Goal: Information Seeking & Learning: Learn about a topic

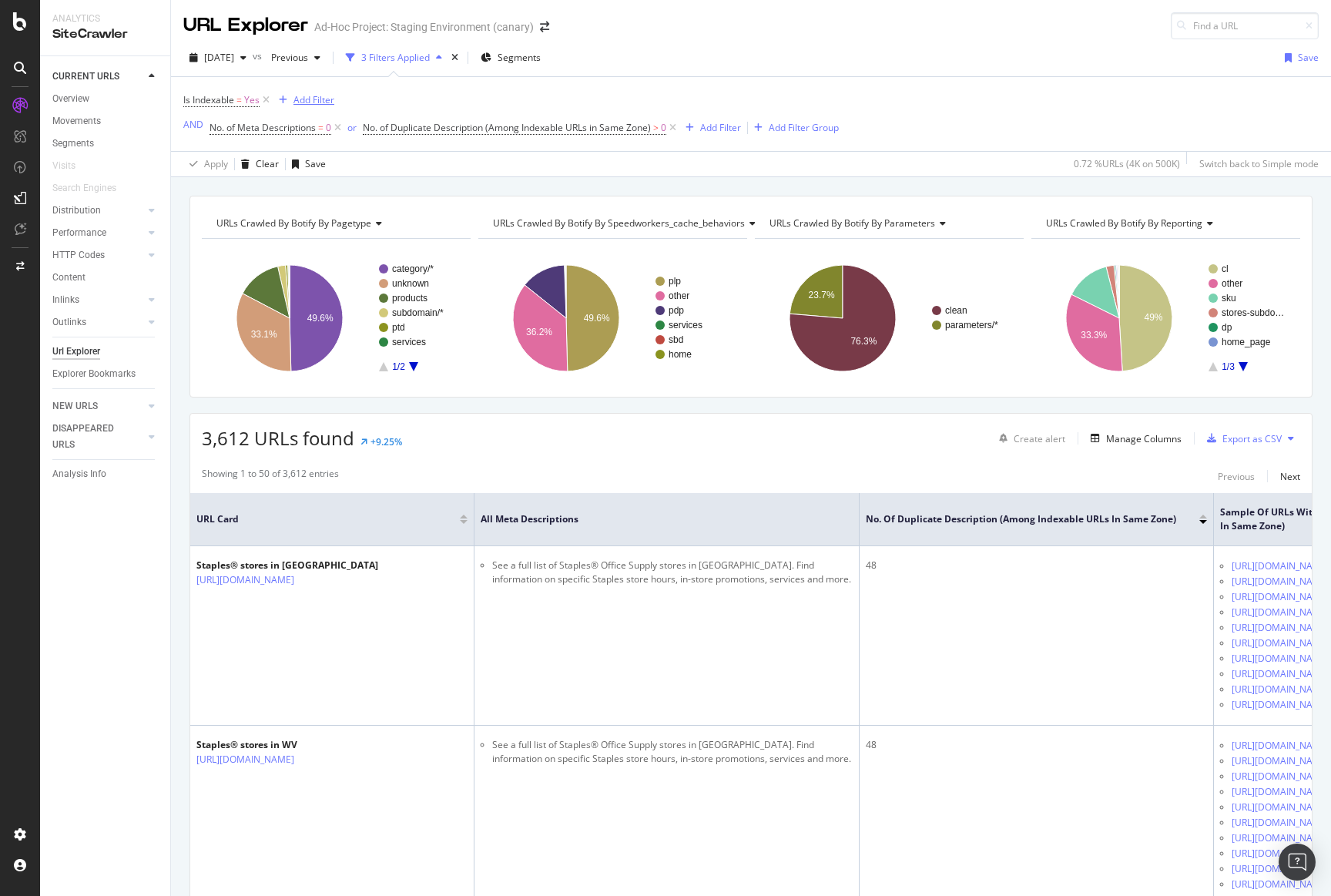
click at [311, 96] on div "Add Filter" at bounding box center [314, 99] width 41 height 13
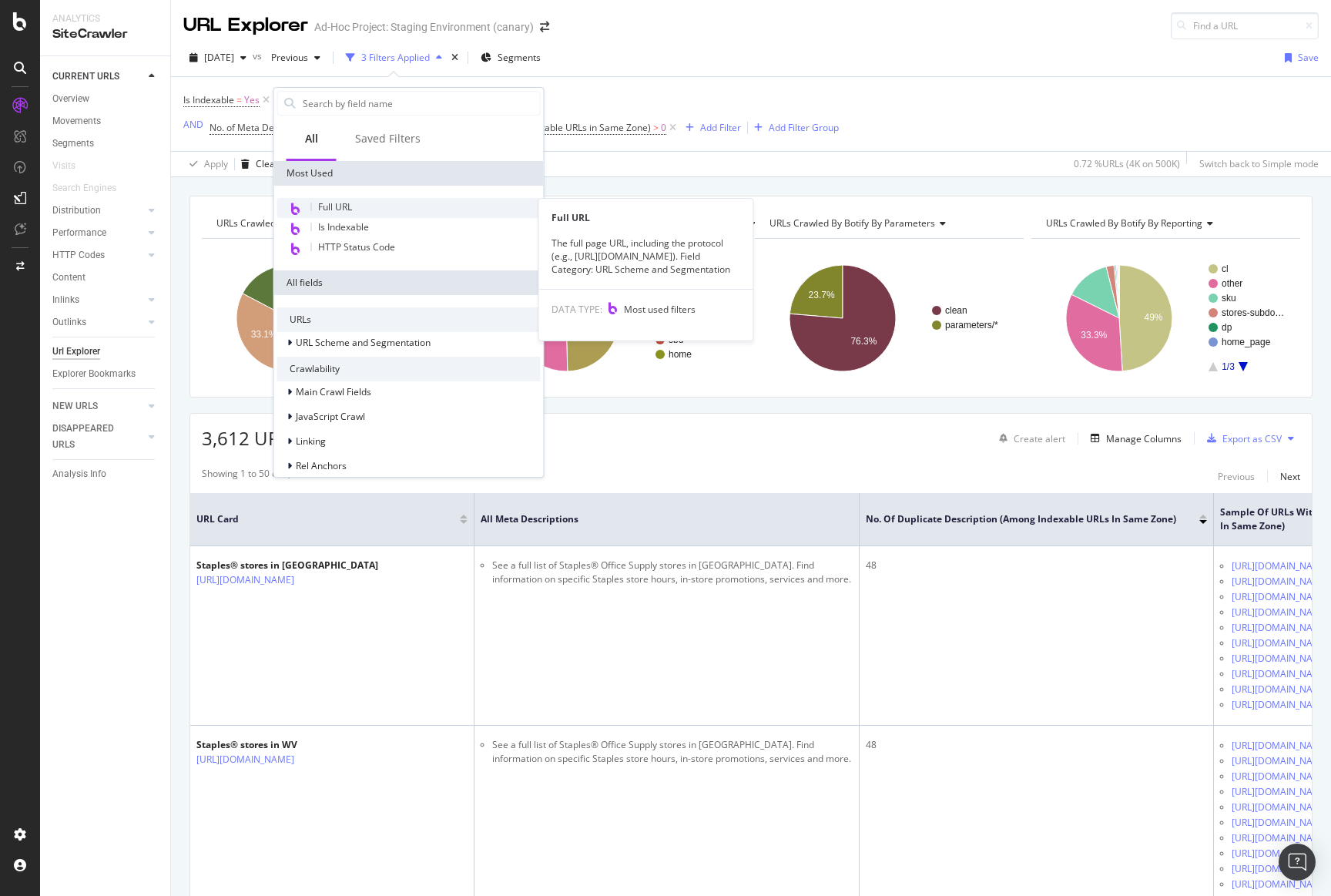
click at [340, 207] on span "Full URL" at bounding box center [336, 206] width 34 height 13
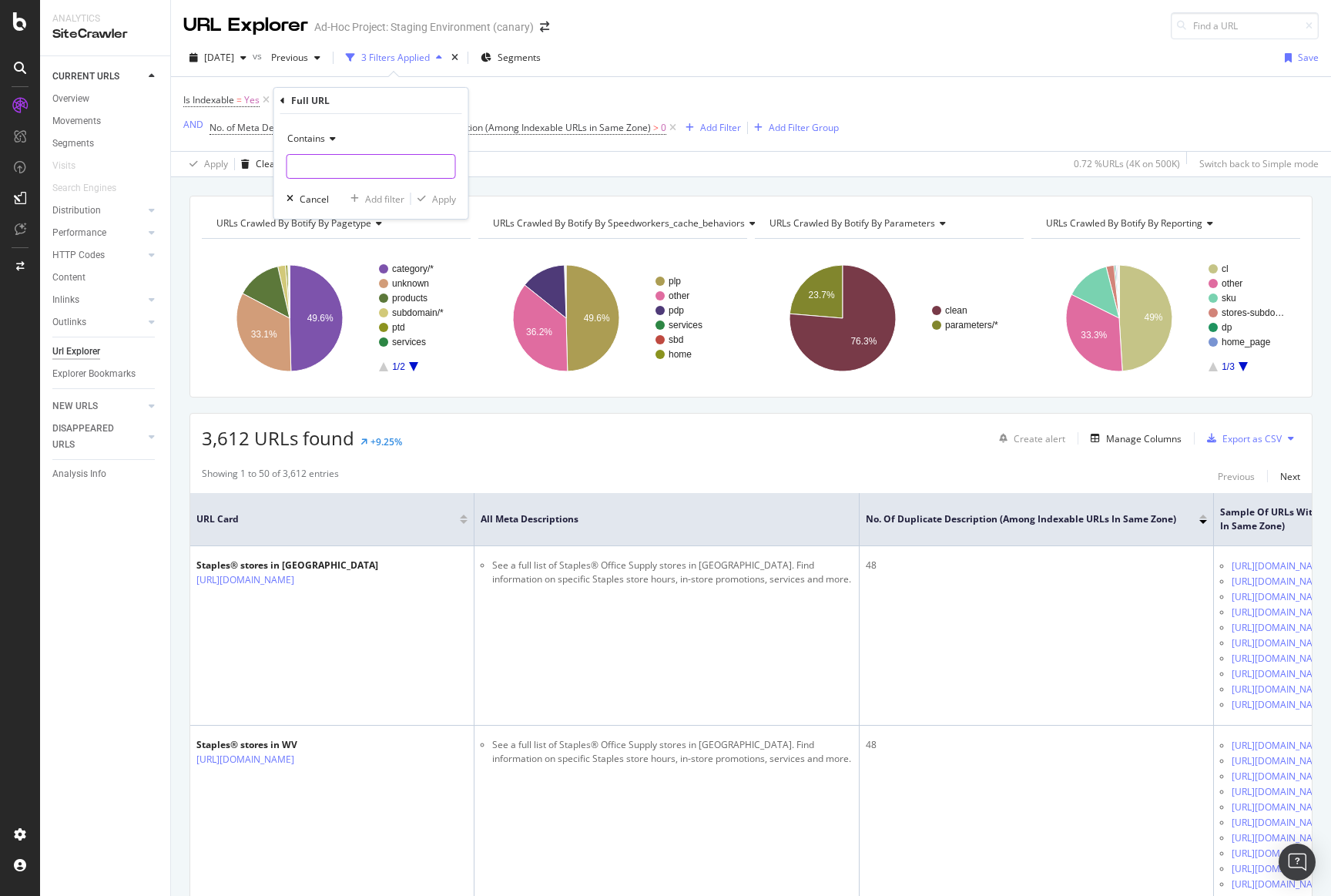
click at [330, 164] on input "text" at bounding box center [370, 166] width 168 height 25
paste input "https://www.staples.com/Dish-Soap/cat_CL215693?pn=3"
type input "https://www.staples.com/Dish-Soap/cat_CL215693?pn=3"
click at [322, 138] on span "Contains" at bounding box center [306, 138] width 37 height 13
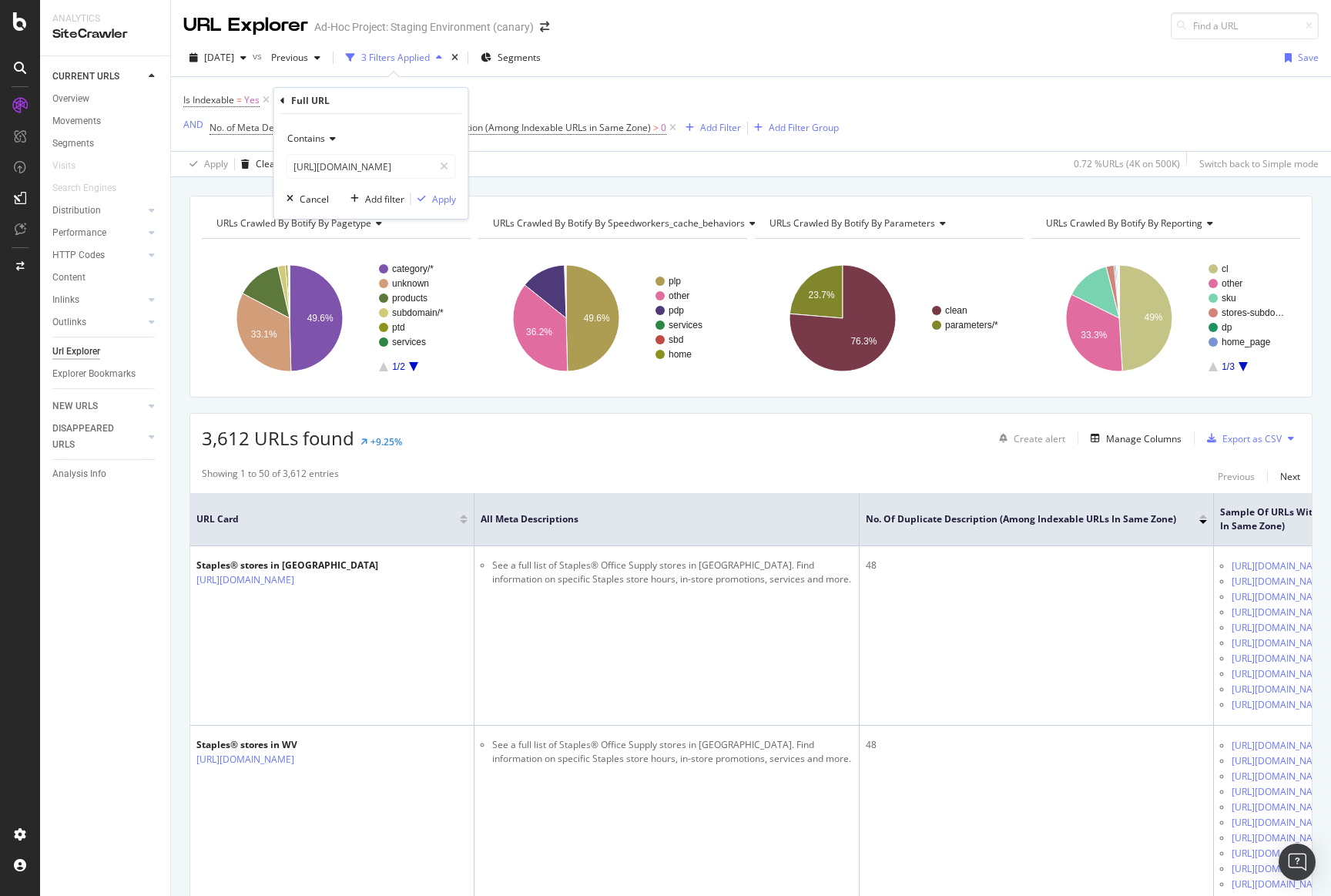
scroll to position [0, 0]
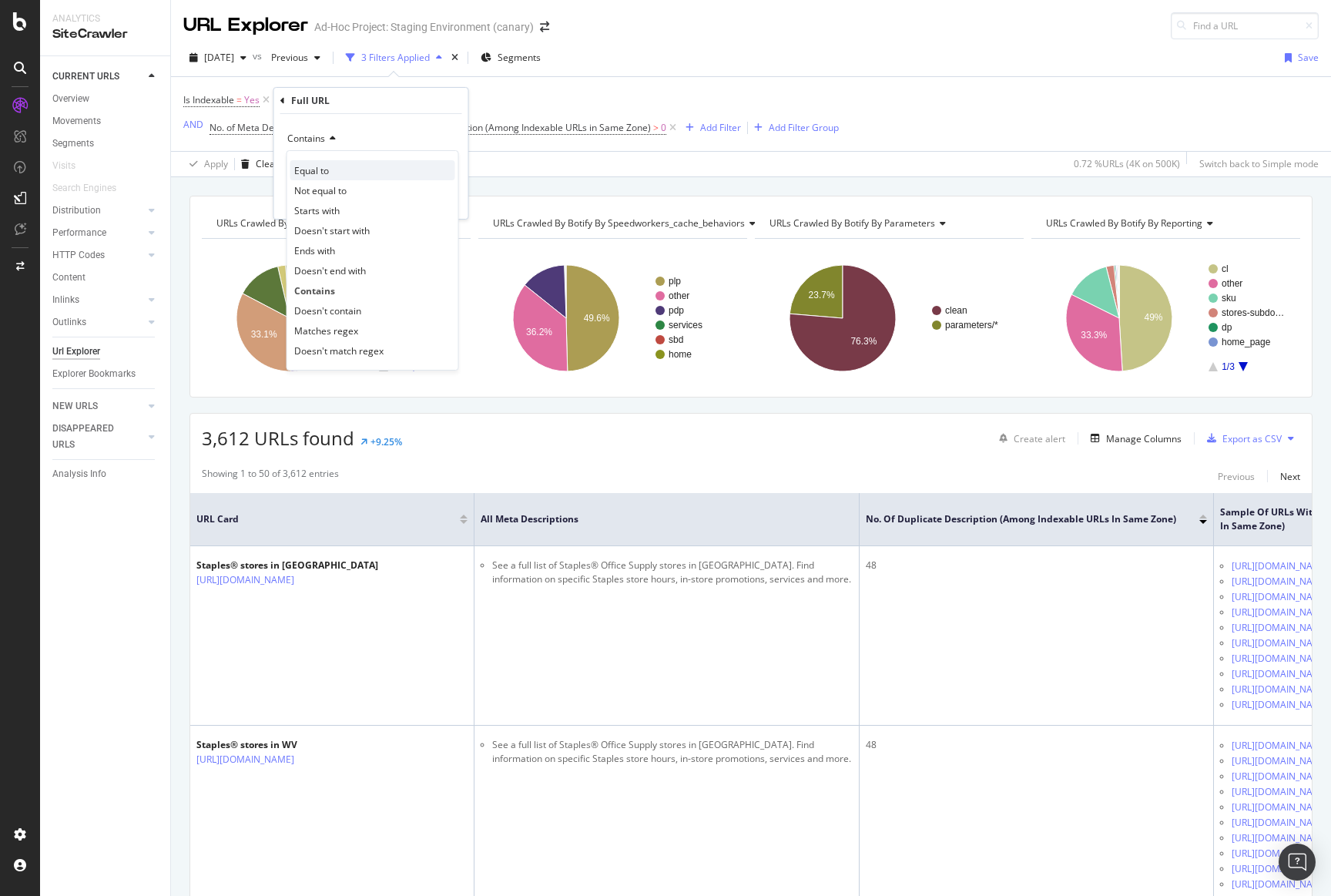
click at [344, 172] on div "Equal to" at bounding box center [373, 170] width 165 height 20
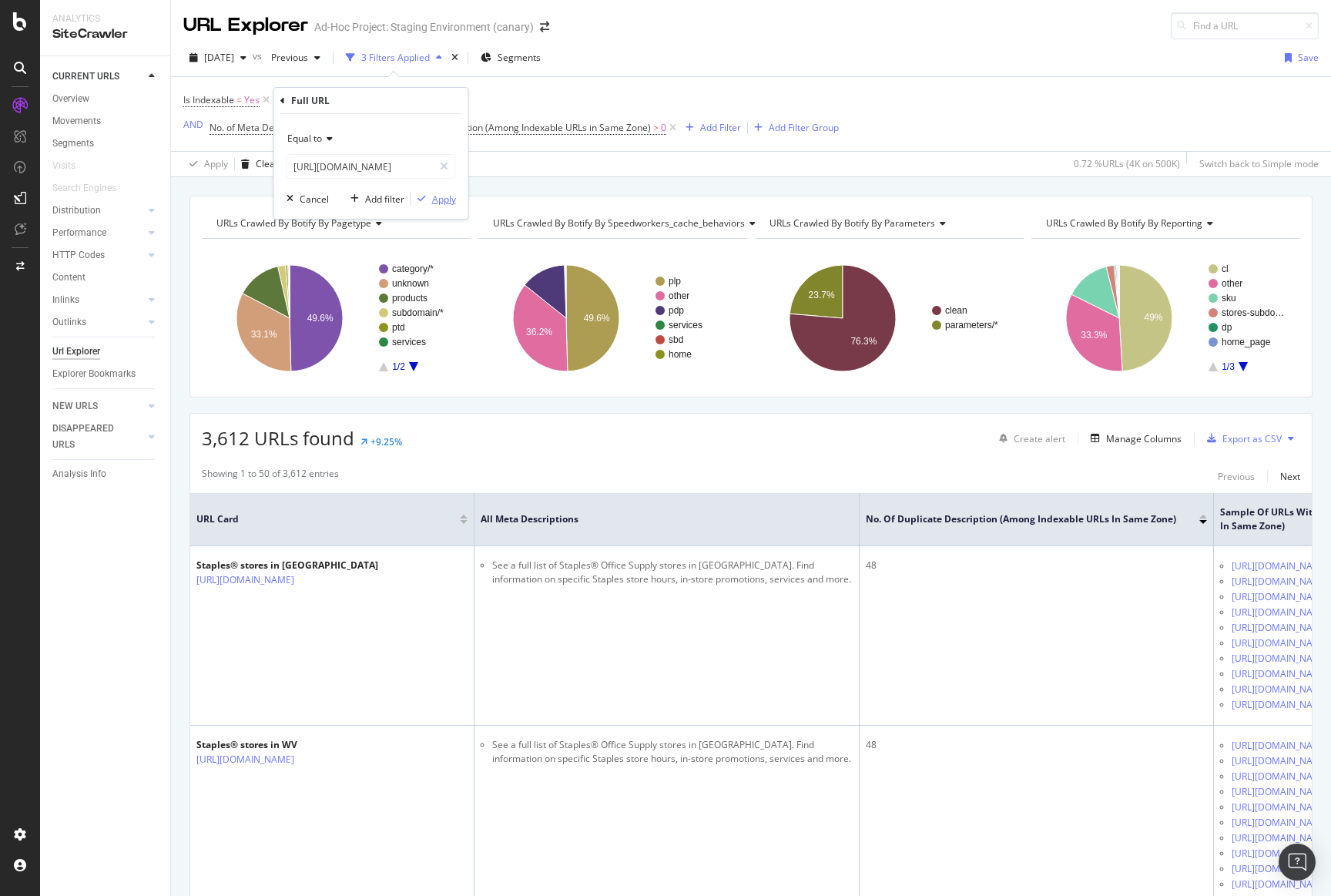
click at [447, 198] on div "Apply" at bounding box center [445, 198] width 24 height 13
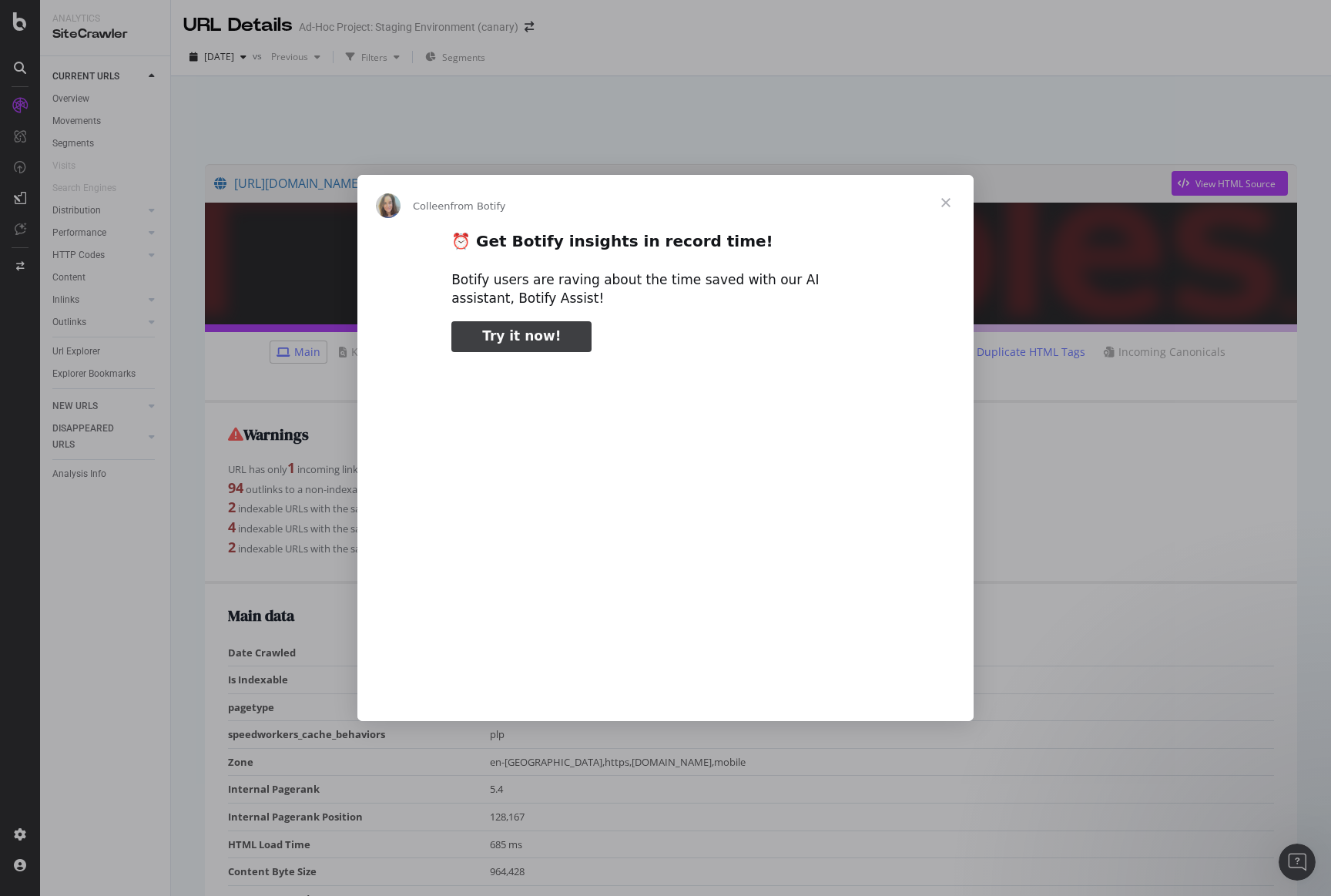
type input "106108"
click at [952, 202] on span "Close" at bounding box center [945, 202] width 55 height 55
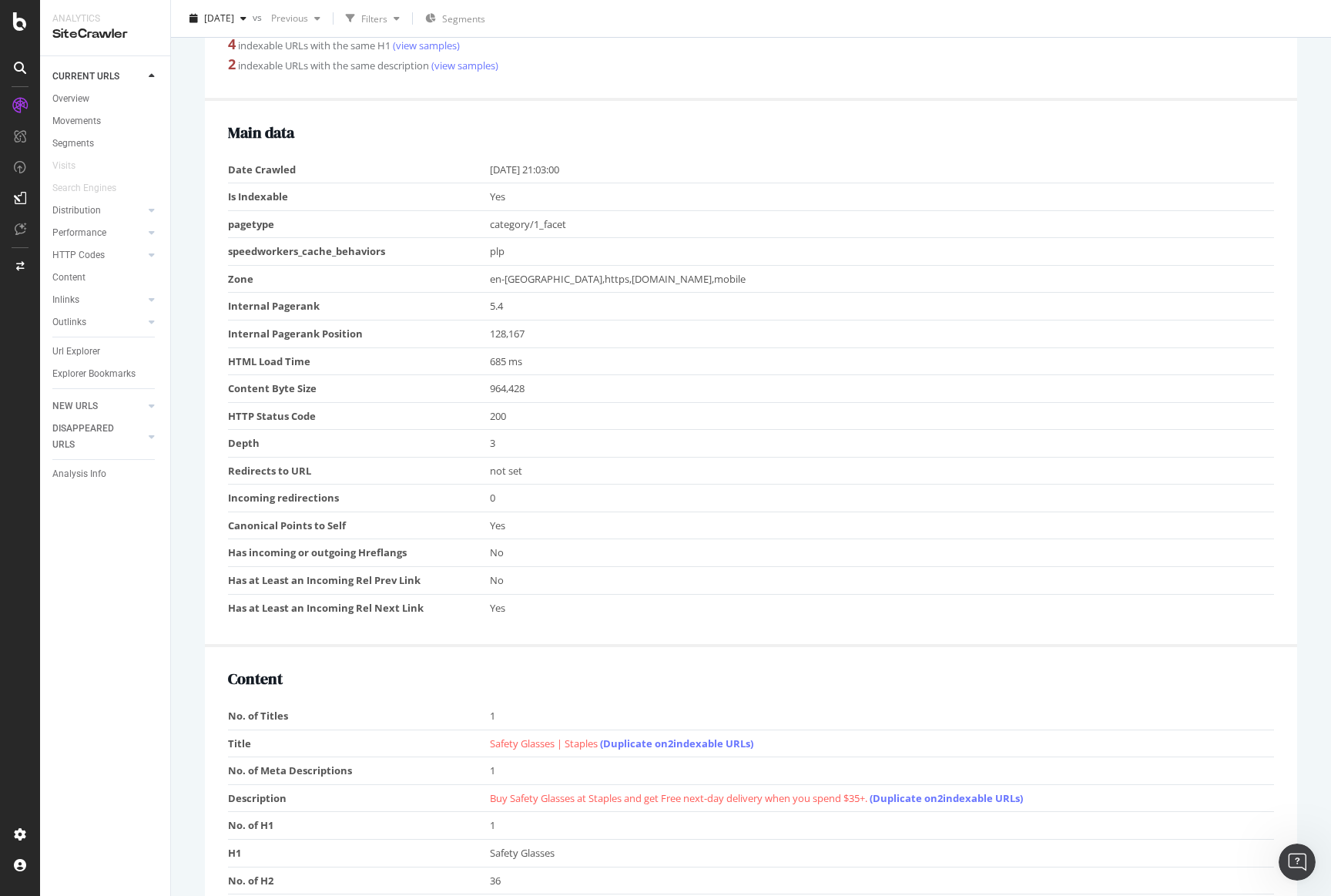
scroll to position [830, 0]
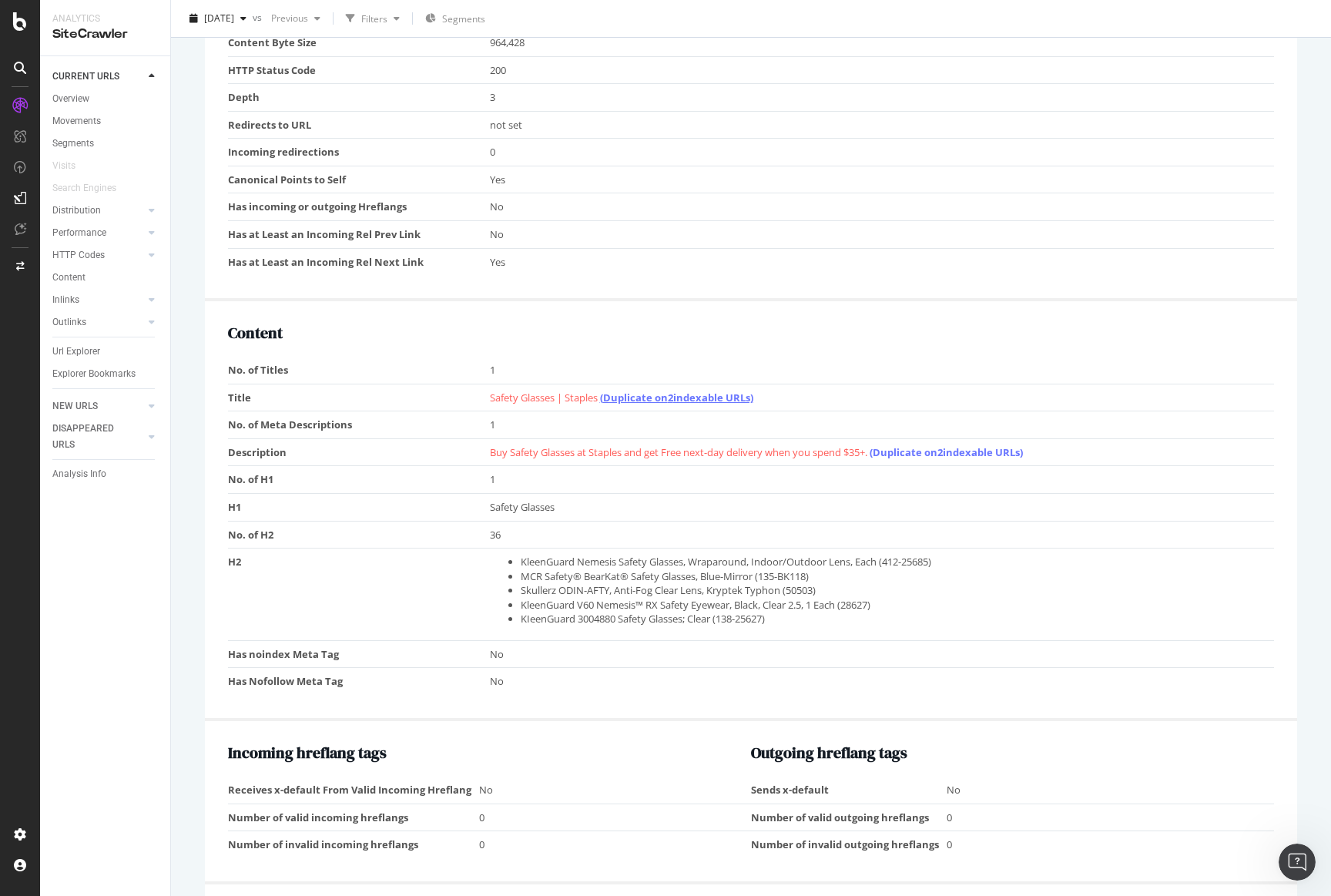
click at [708, 397] on link "(Duplicate on 2 indexable URLs)" at bounding box center [677, 398] width 153 height 14
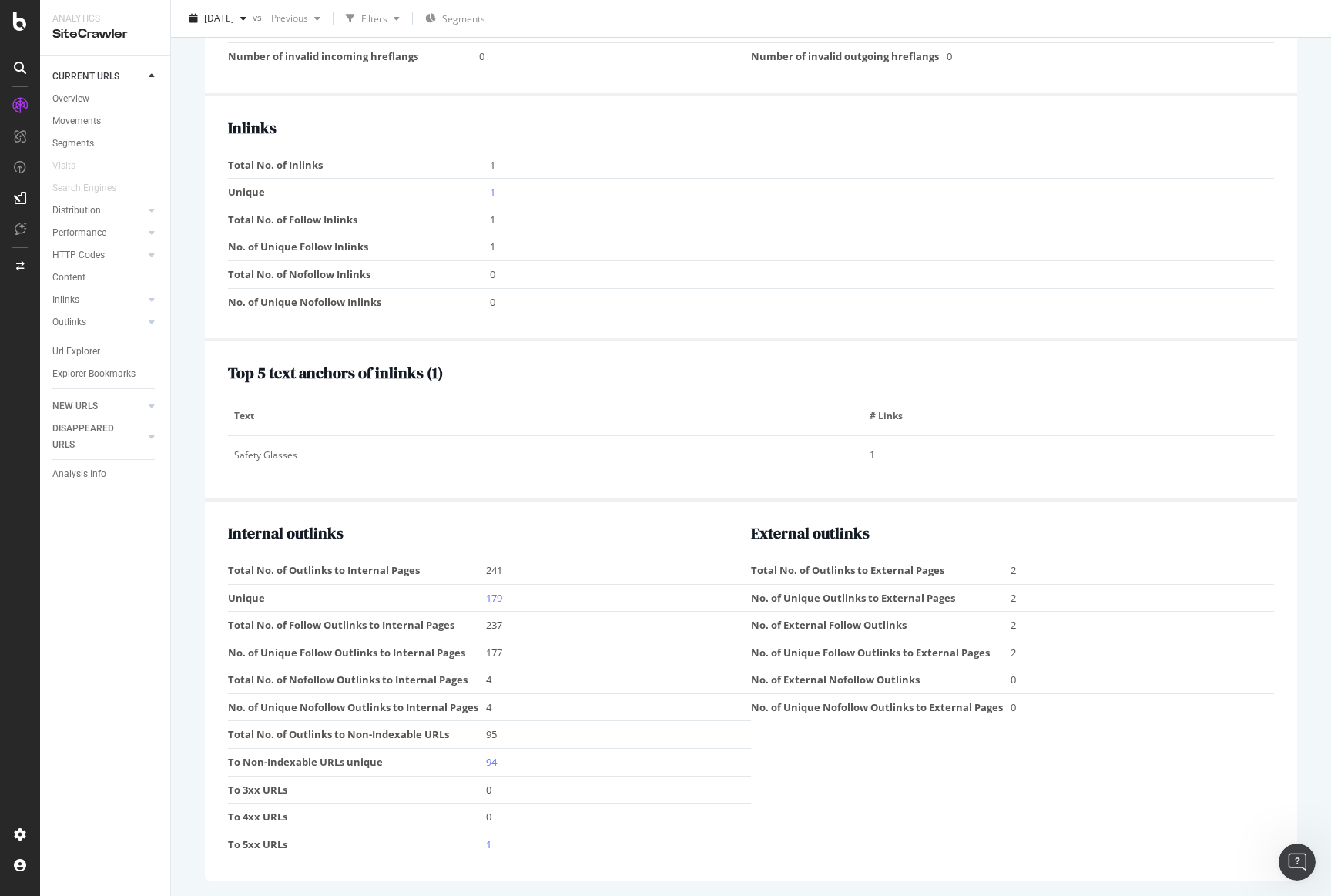
scroll to position [1609, 0]
